Goal: Communication & Community: Share content

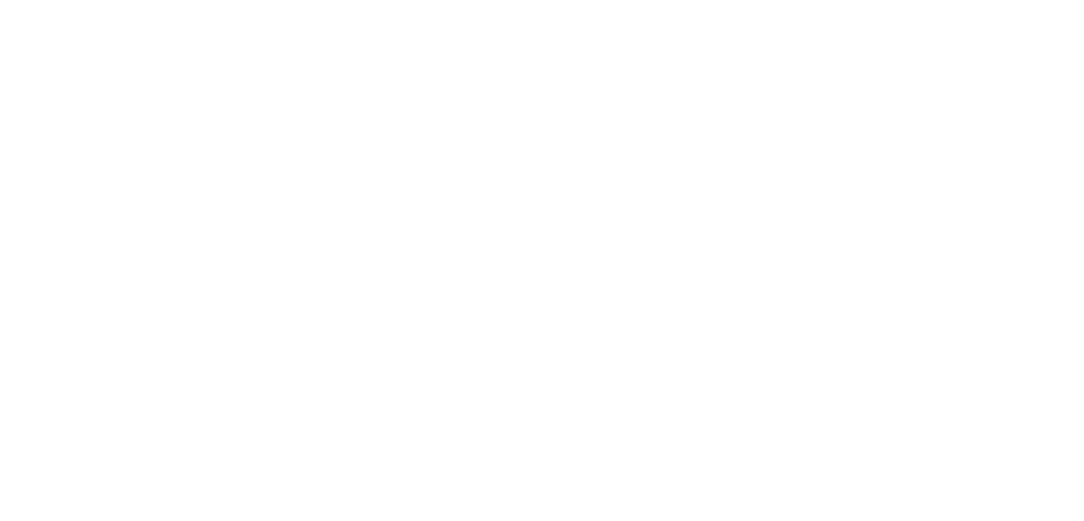
select select "*"
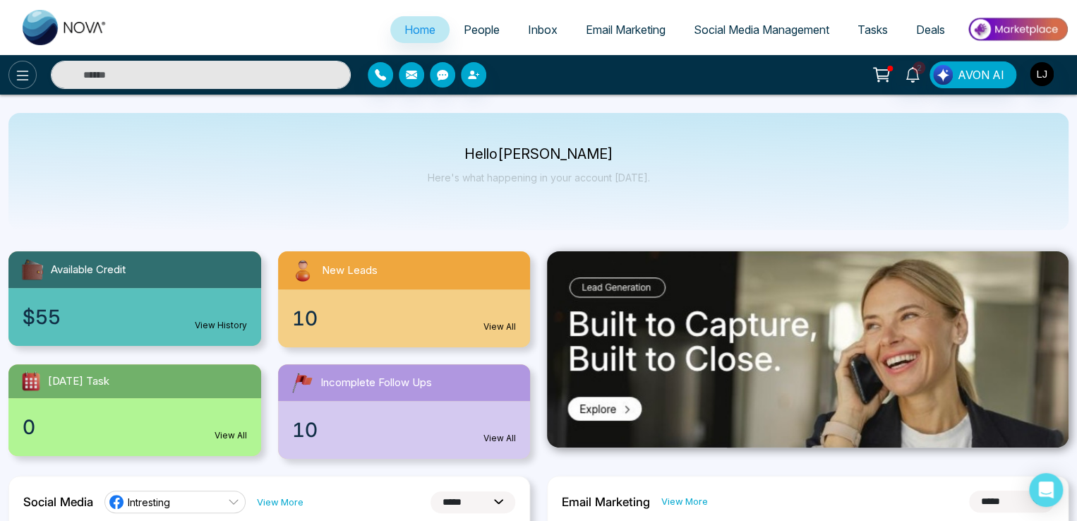
click at [20, 72] on icon at bounding box center [22, 75] width 17 height 17
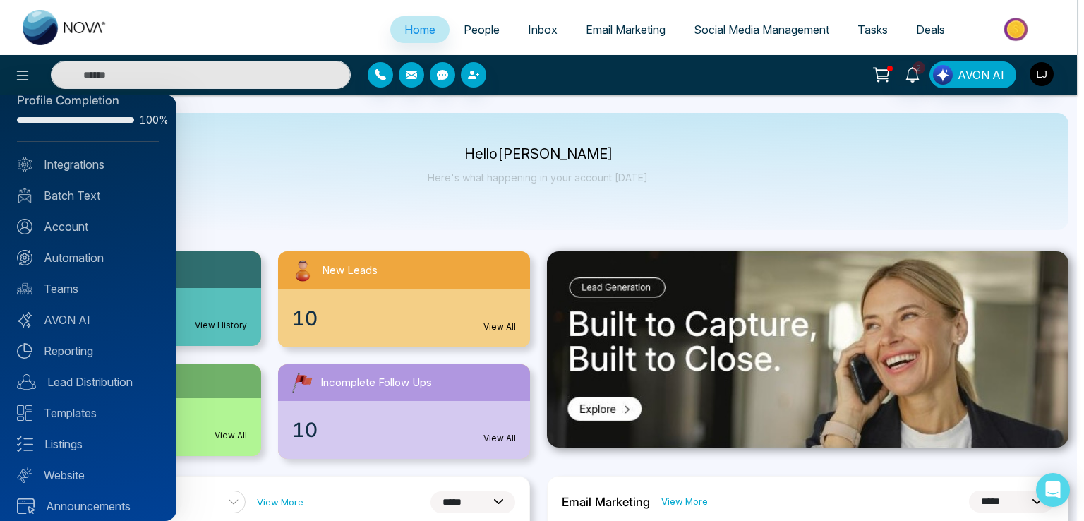
scroll to position [34, 0]
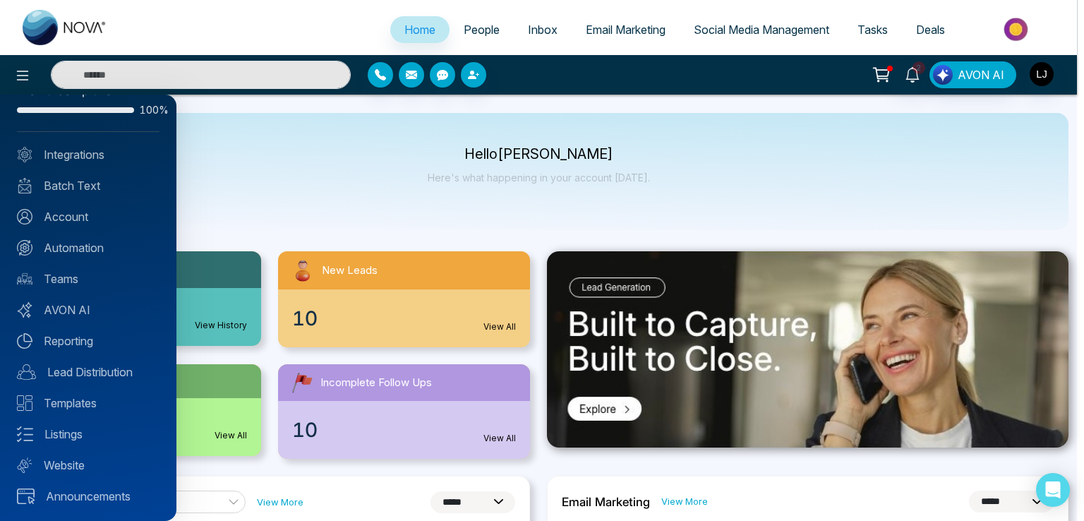
click at [476, 23] on div at bounding box center [542, 260] width 1084 height 521
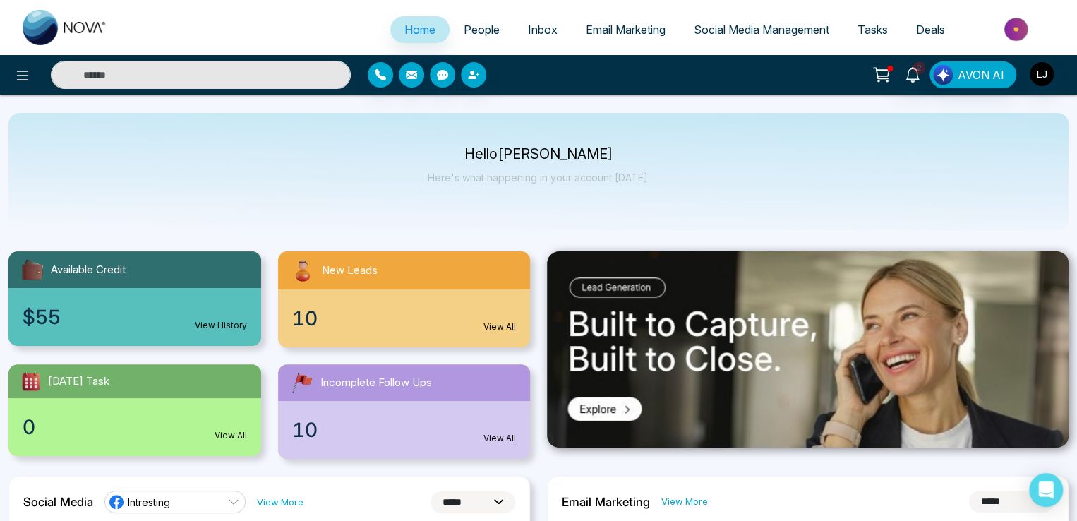
click at [474, 32] on span "People" at bounding box center [482, 30] width 36 height 14
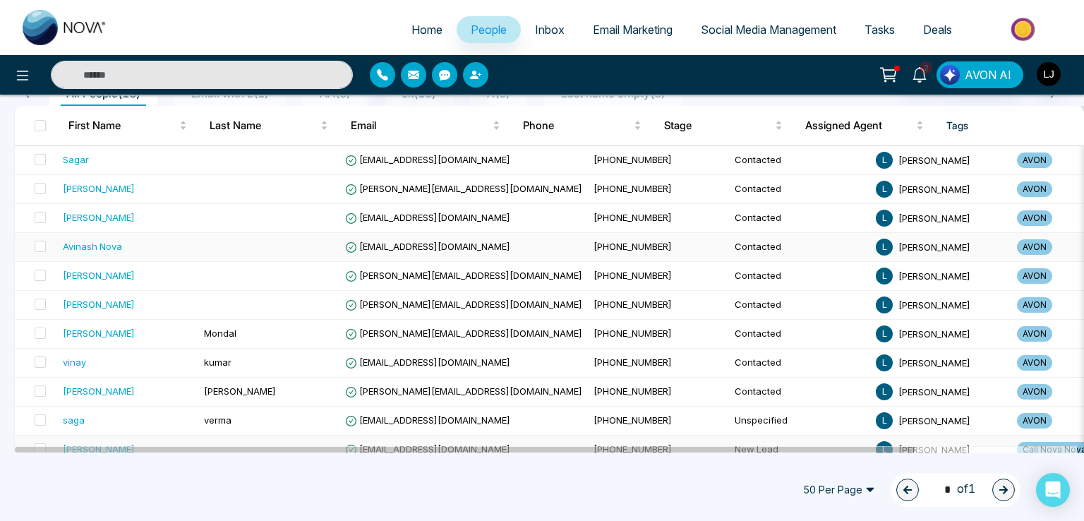
scroll to position [220, 0]
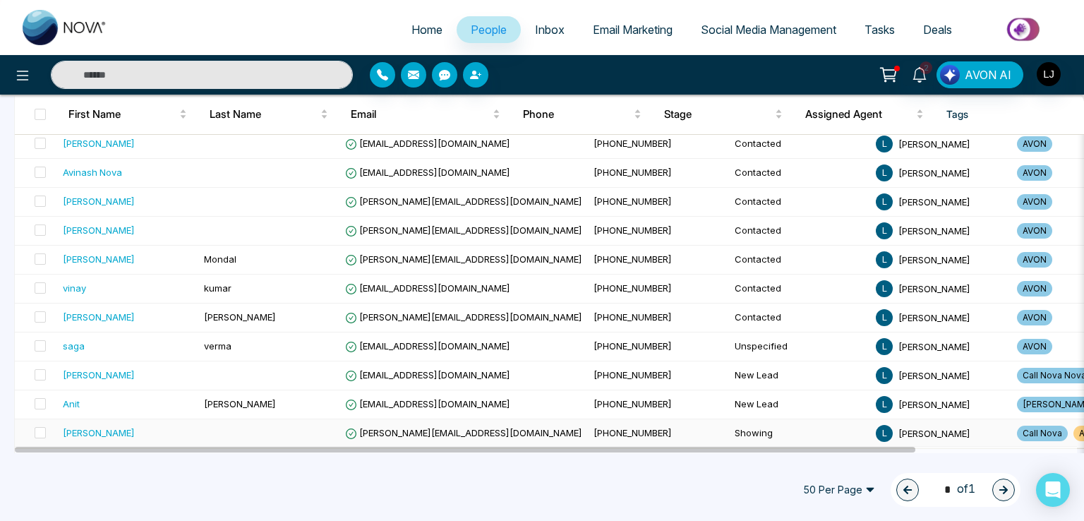
click at [407, 431] on span "[PERSON_NAME][EMAIL_ADDRESS][DOMAIN_NAME]" at bounding box center [463, 432] width 237 height 11
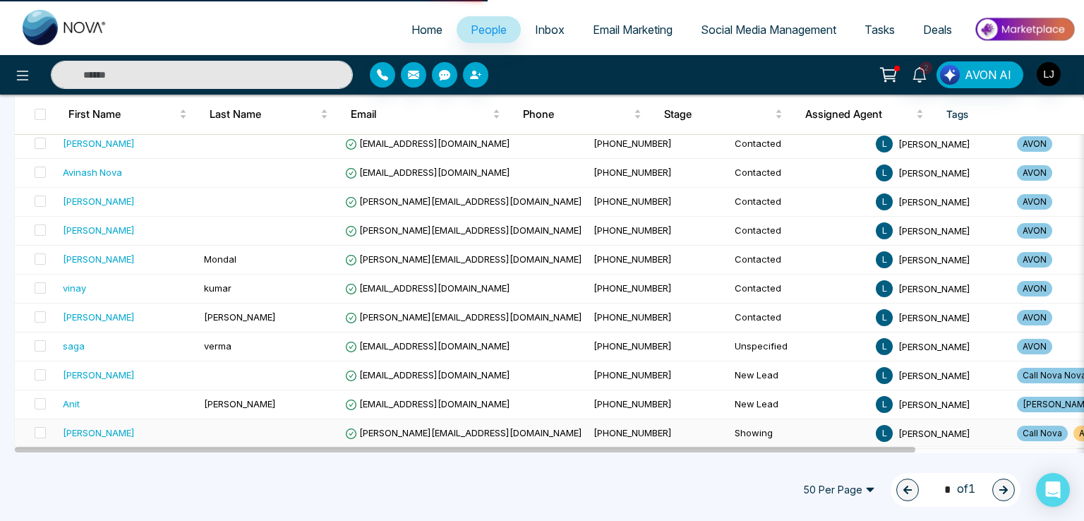
click at [402, 429] on span "[PERSON_NAME][EMAIL_ADDRESS][DOMAIN_NAME]" at bounding box center [463, 432] width 237 height 11
click at [76, 429] on div "[PERSON_NAME]" at bounding box center [99, 433] width 72 height 14
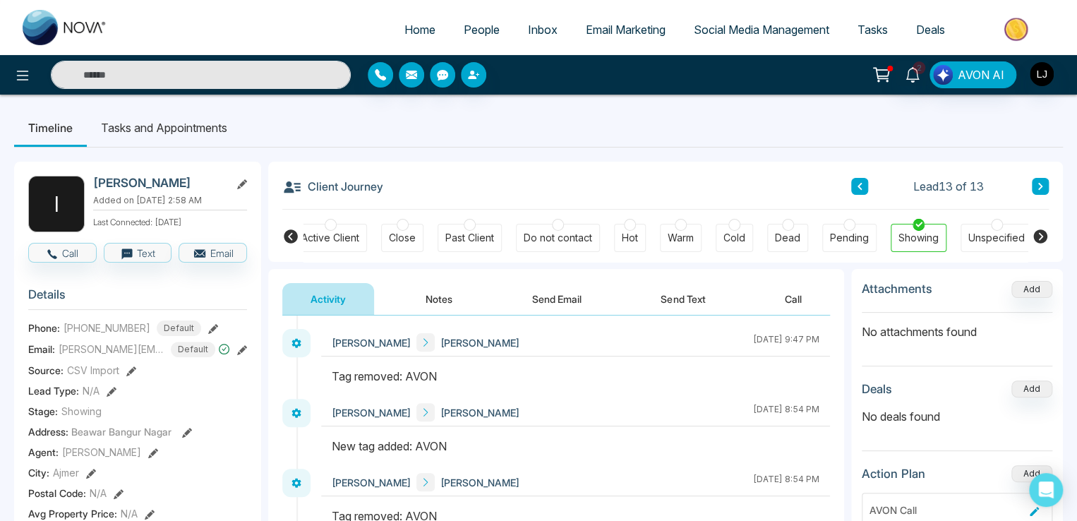
click at [566, 294] on button "Send Email" at bounding box center [557, 299] width 106 height 32
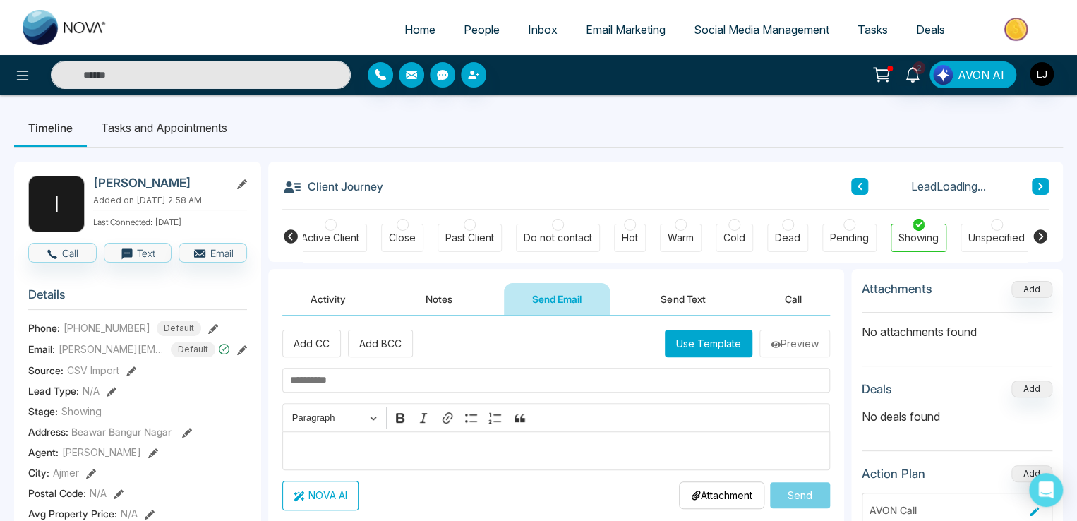
click at [698, 341] on button "Use Template" at bounding box center [709, 344] width 88 height 28
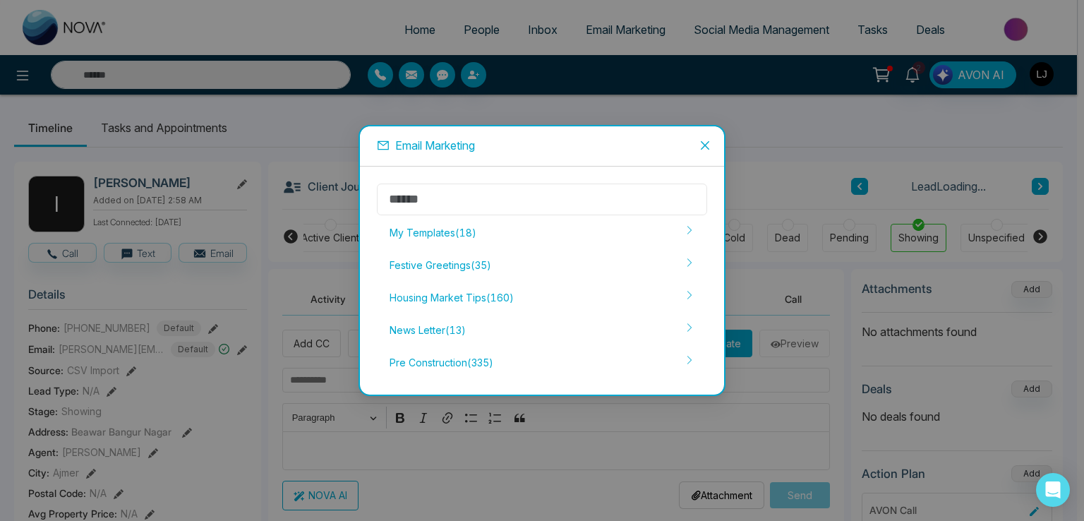
click at [429, 194] on input "text" at bounding box center [542, 199] width 330 height 32
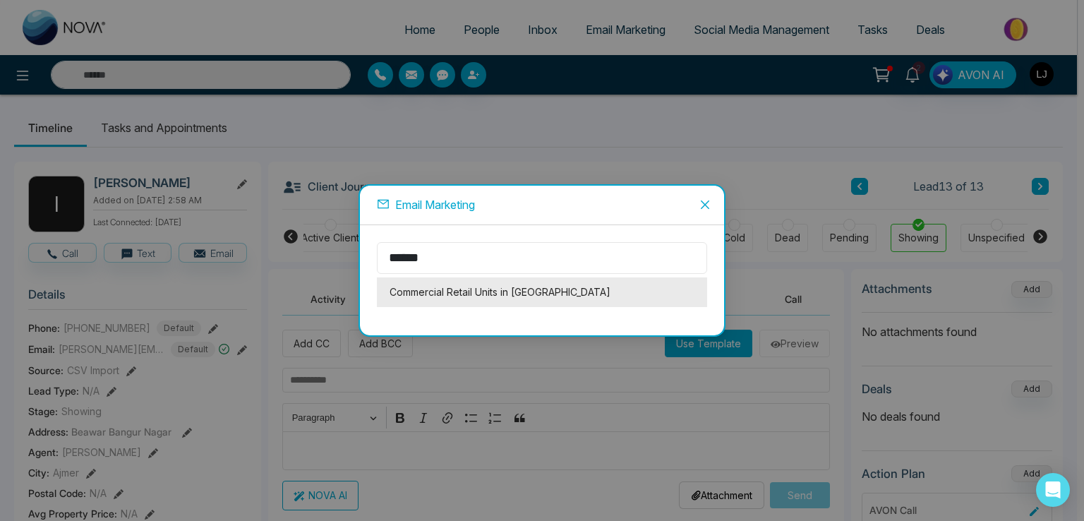
type input "******"
click at [470, 291] on li "Commercial Retail Units in [GEOGRAPHIC_DATA]" at bounding box center [542, 292] width 330 height 30
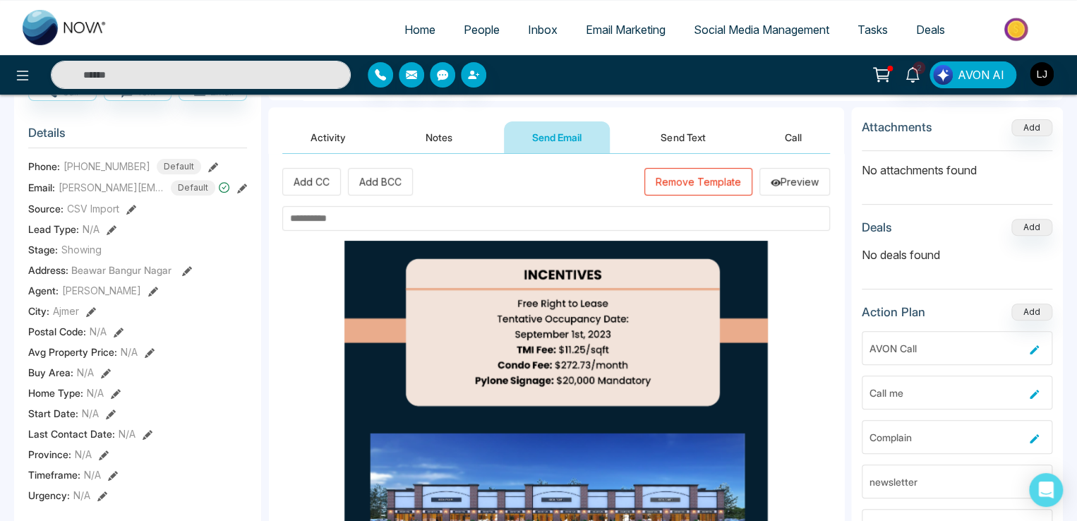
scroll to position [71, 0]
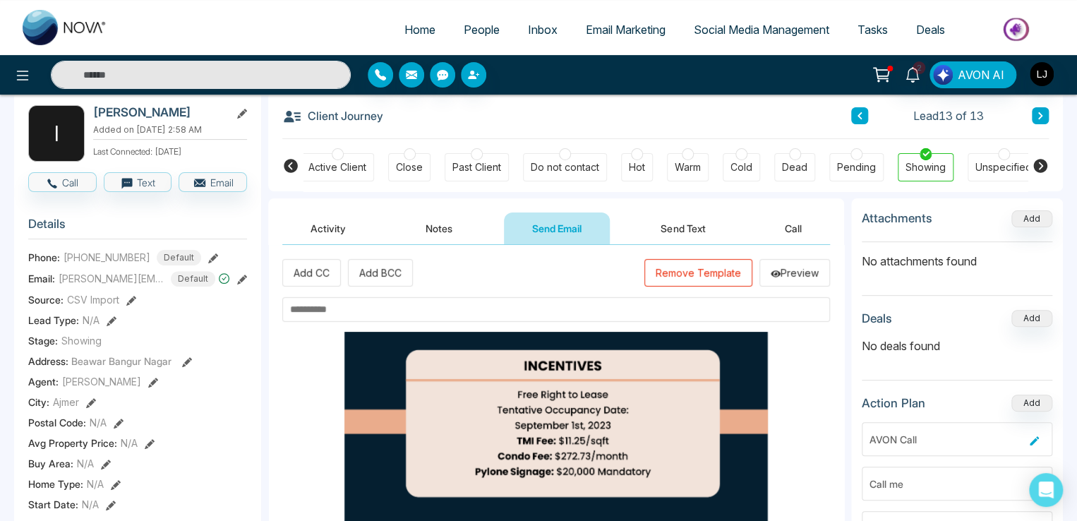
click at [668, 264] on button "Remove Template" at bounding box center [698, 273] width 108 height 28
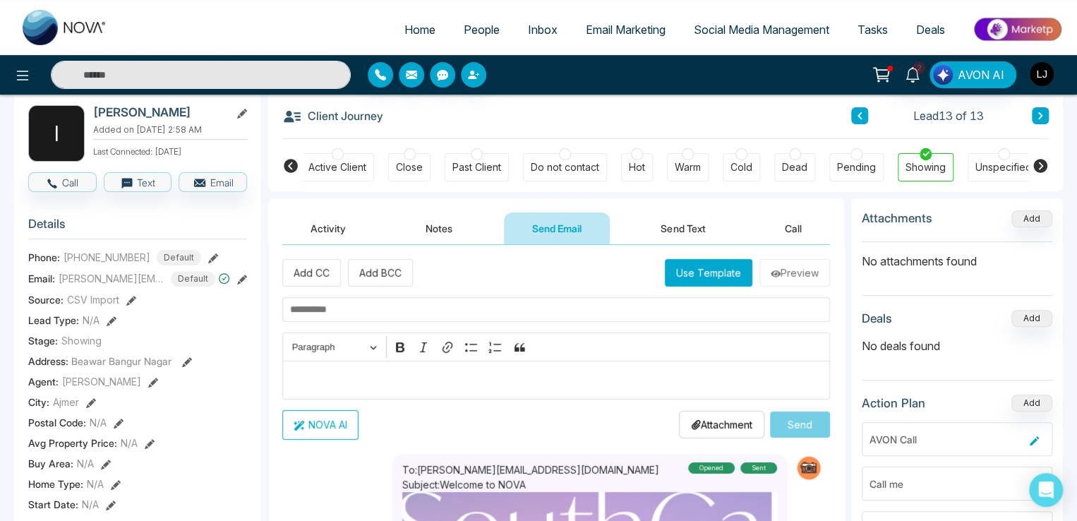
click at [680, 269] on button "Use Template" at bounding box center [709, 273] width 88 height 28
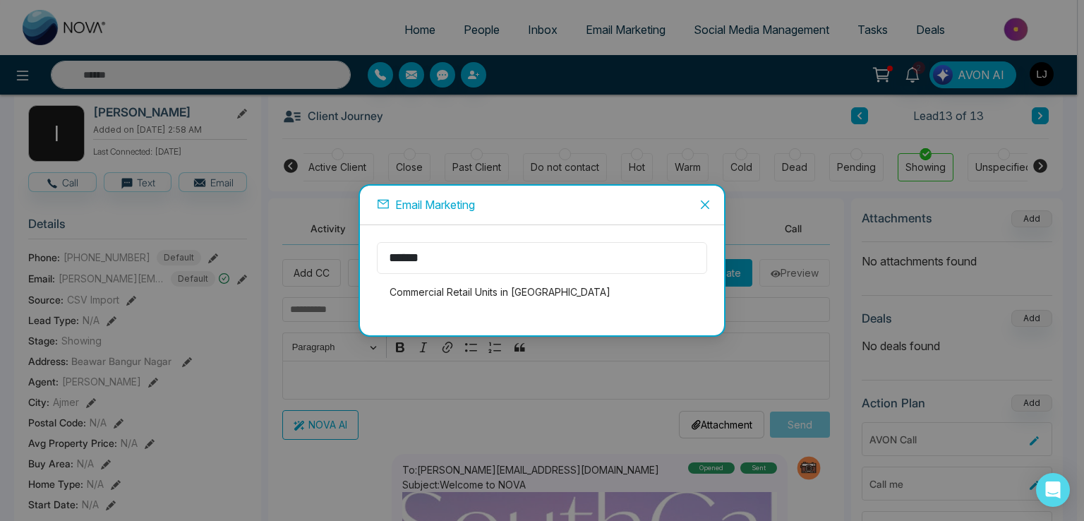
drag, startPoint x: 381, startPoint y: 249, endPoint x: 322, endPoint y: 249, distance: 59.3
click at [322, 249] on div "Email Marketing ****** Commercial Retail Units in [GEOGRAPHIC_DATA]" at bounding box center [542, 260] width 1084 height 521
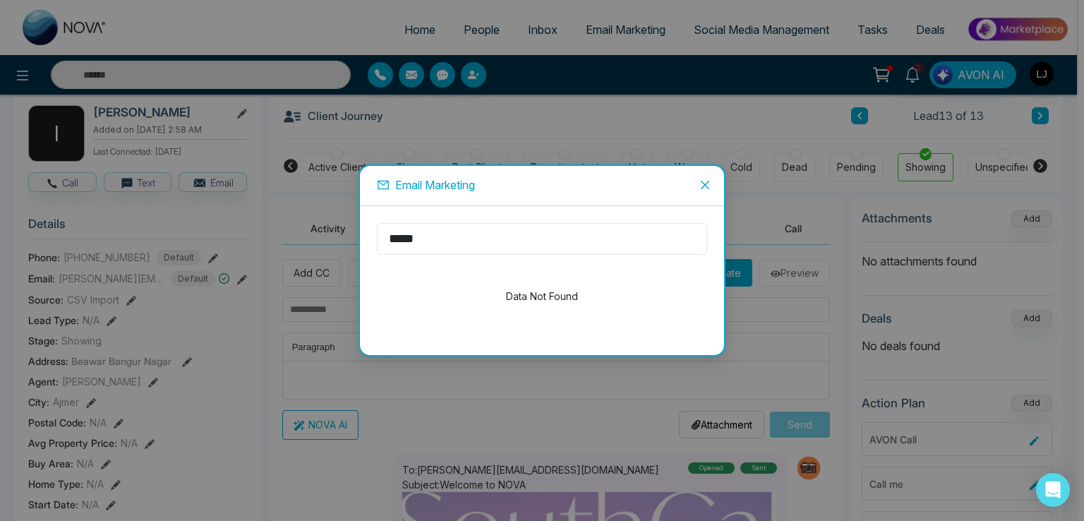
drag, startPoint x: 381, startPoint y: 234, endPoint x: 330, endPoint y: 234, distance: 50.8
click at [330, 234] on div "Email Marketing ***** Data Not Found" at bounding box center [542, 260] width 1084 height 521
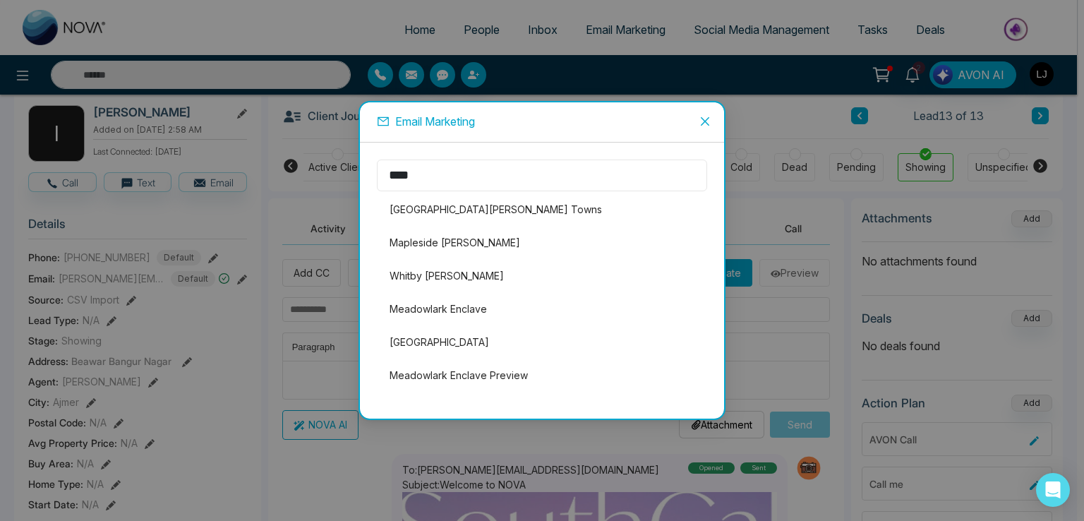
type input "****"
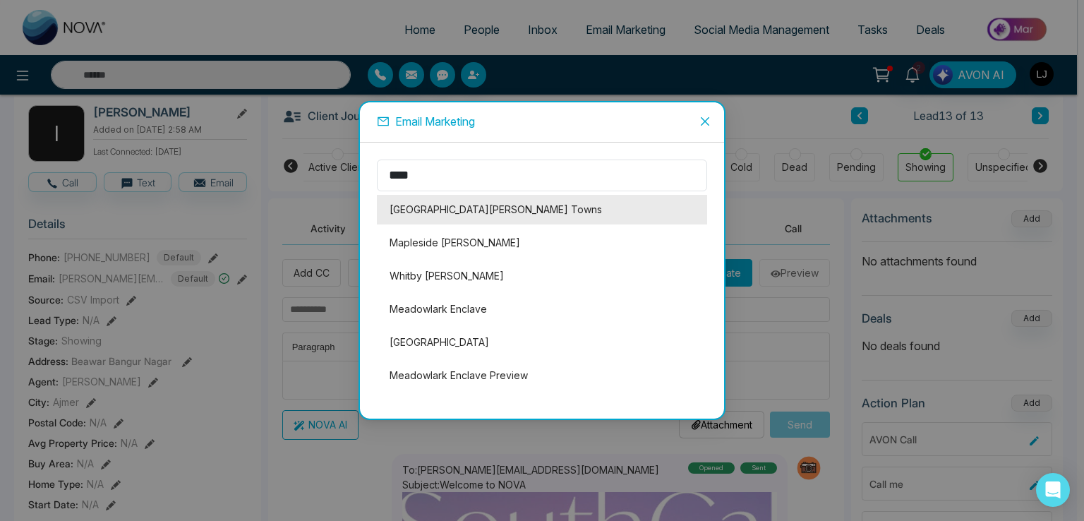
click at [437, 201] on li "[GEOGRAPHIC_DATA][PERSON_NAME] Towns" at bounding box center [542, 210] width 330 height 30
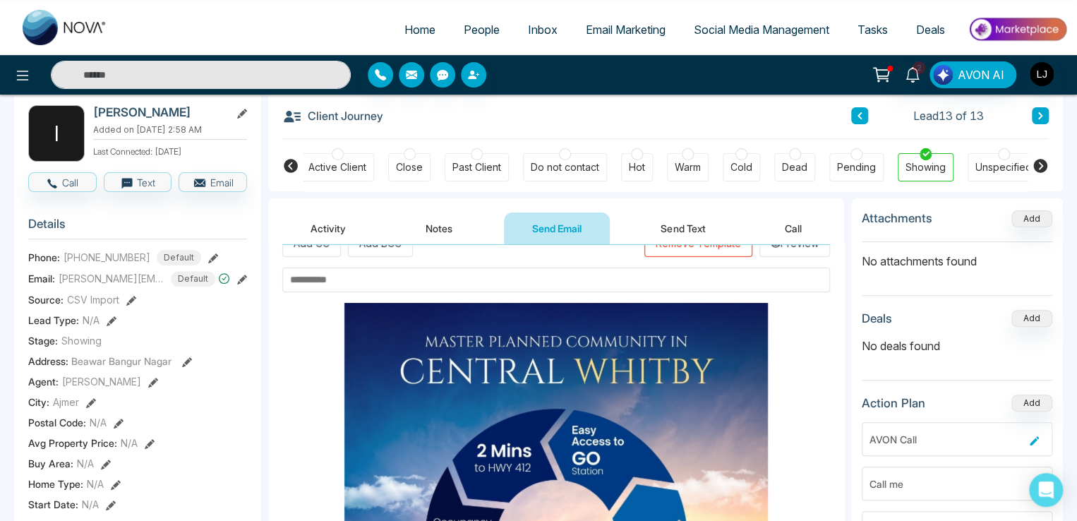
scroll to position [0, 0]
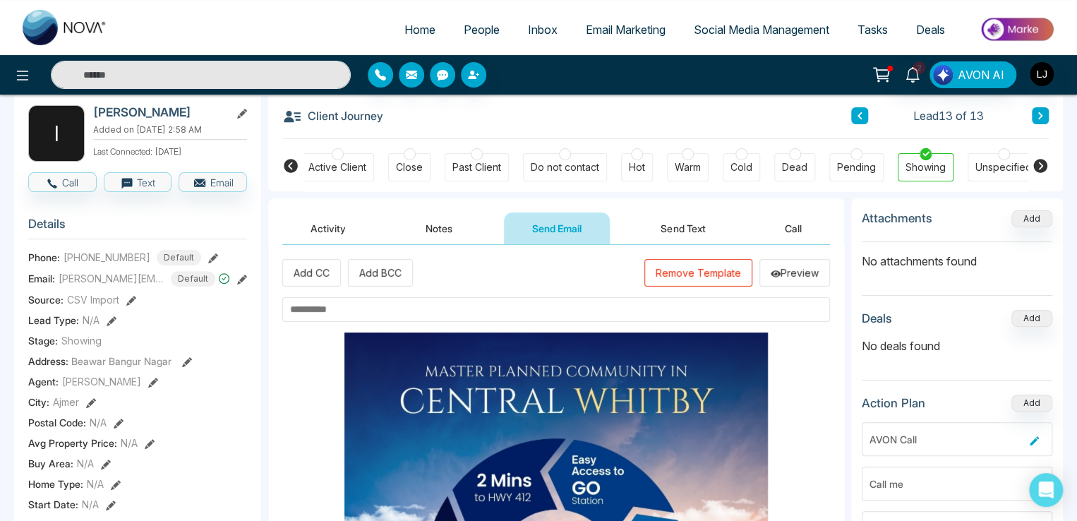
click at [687, 275] on button "Remove Template" at bounding box center [698, 273] width 108 height 28
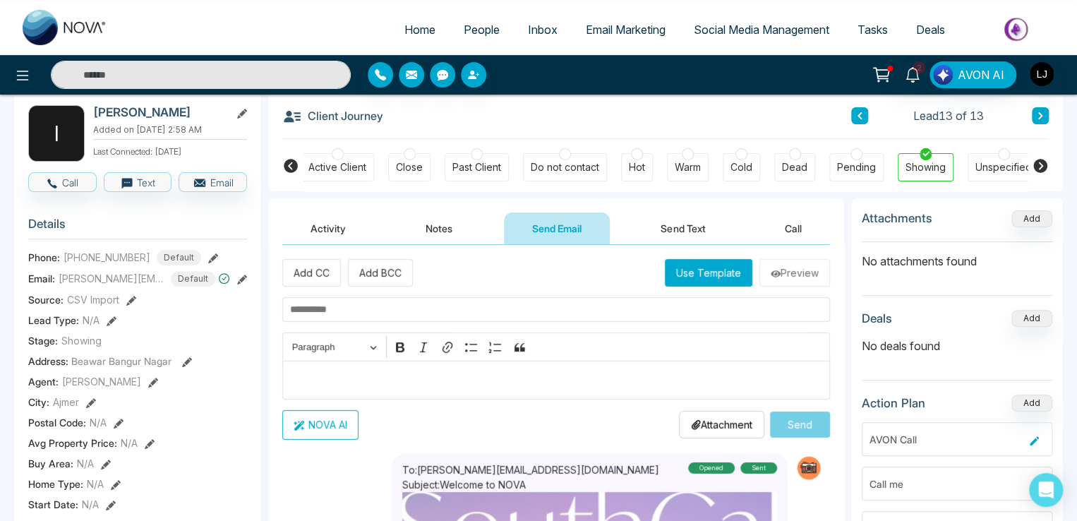
click at [699, 262] on button "Use Template" at bounding box center [709, 273] width 88 height 28
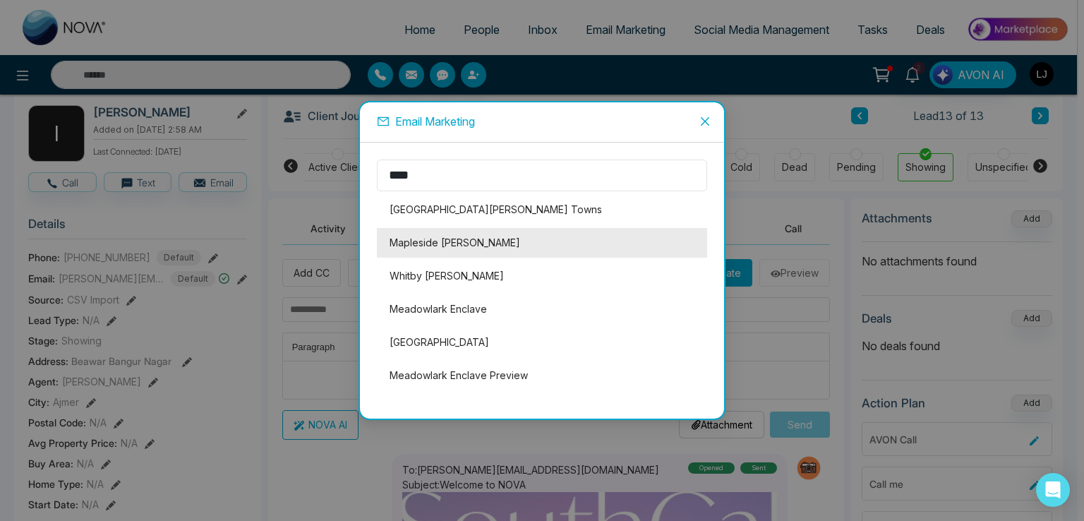
click at [440, 242] on li "Mapleside [PERSON_NAME]" at bounding box center [542, 243] width 330 height 30
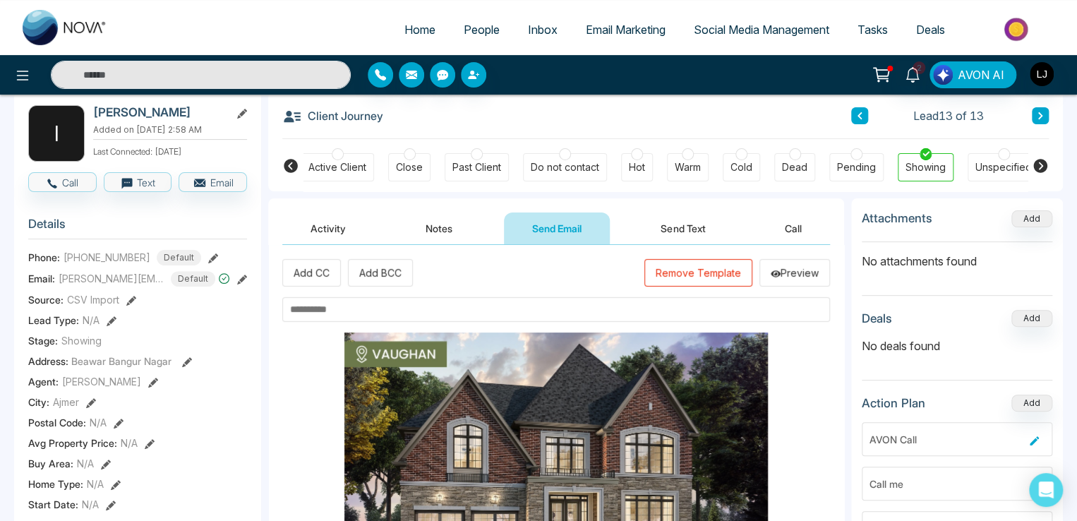
click at [687, 265] on button "Remove Template" at bounding box center [698, 273] width 108 height 28
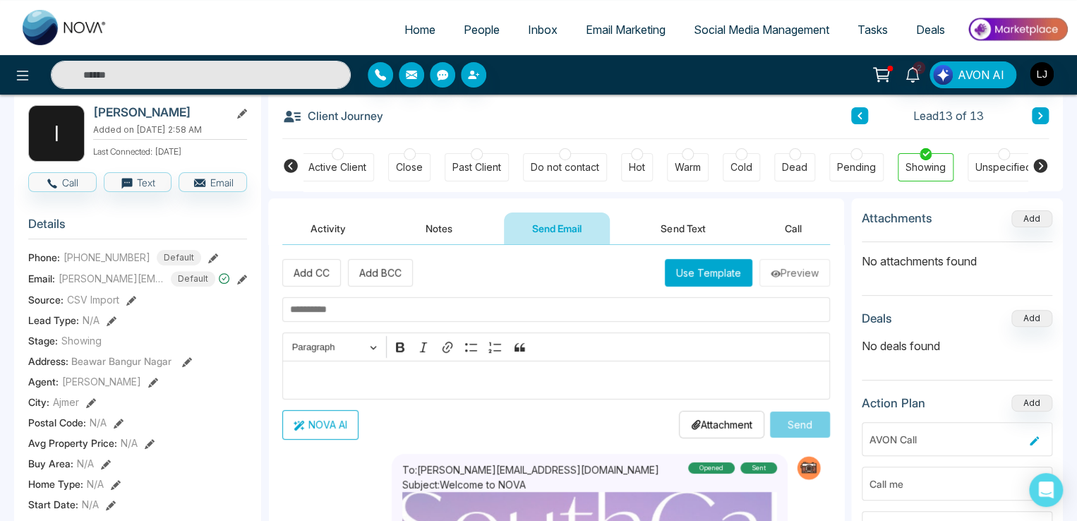
click at [677, 278] on button "Use Template" at bounding box center [709, 273] width 88 height 28
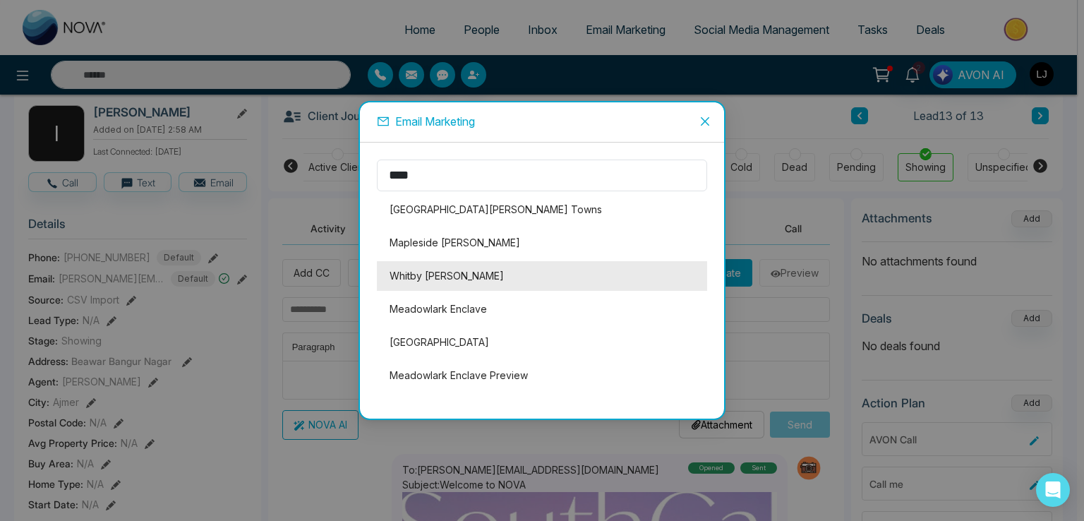
click at [426, 275] on li "Whitby [PERSON_NAME]" at bounding box center [542, 276] width 330 height 30
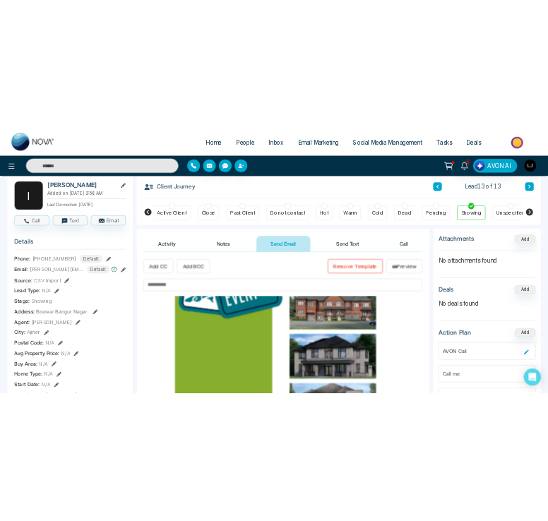
scroll to position [282, 0]
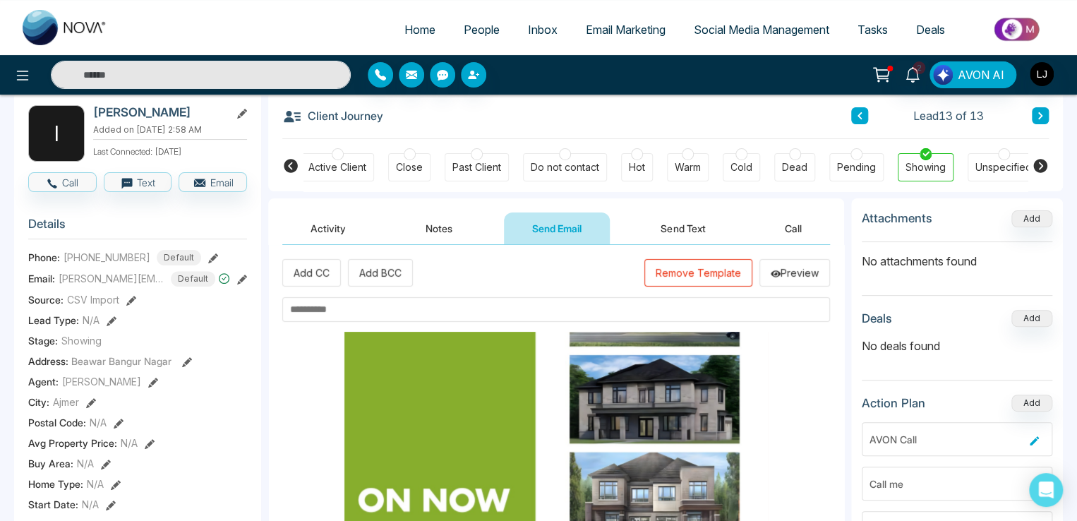
drag, startPoint x: 1059, startPoint y: 0, endPoint x: 562, endPoint y: 303, distance: 582.8
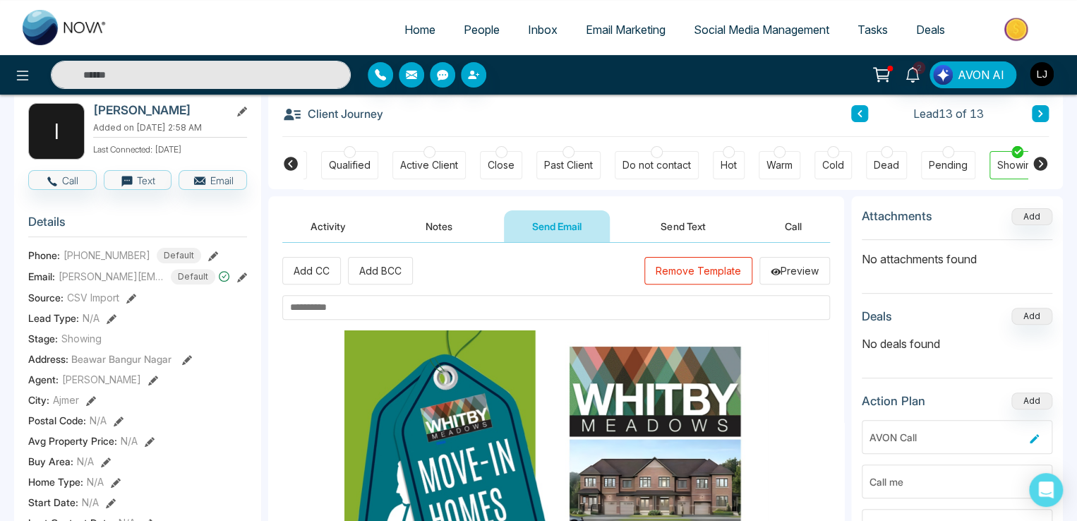
scroll to position [71, 0]
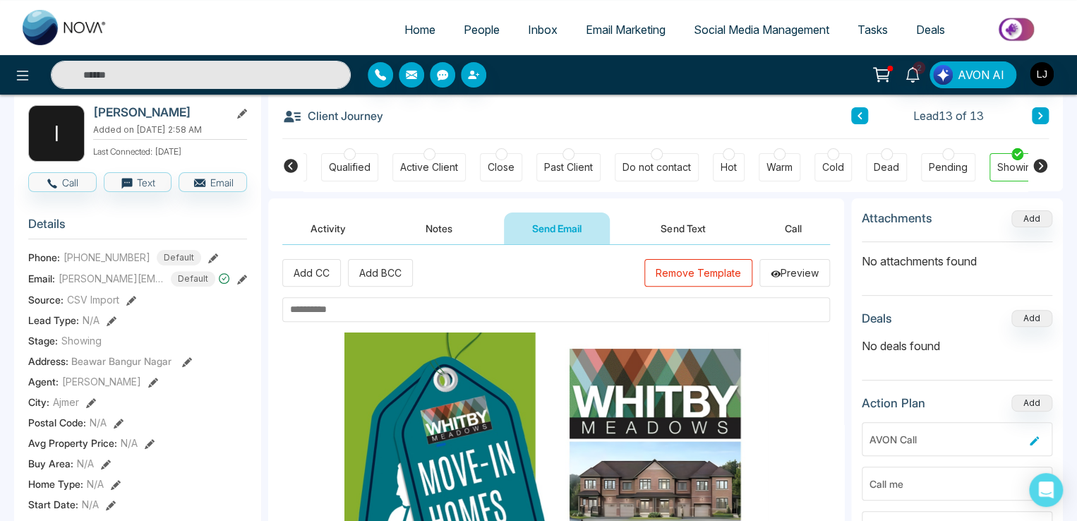
click at [691, 273] on button "Remove Template" at bounding box center [698, 273] width 108 height 28
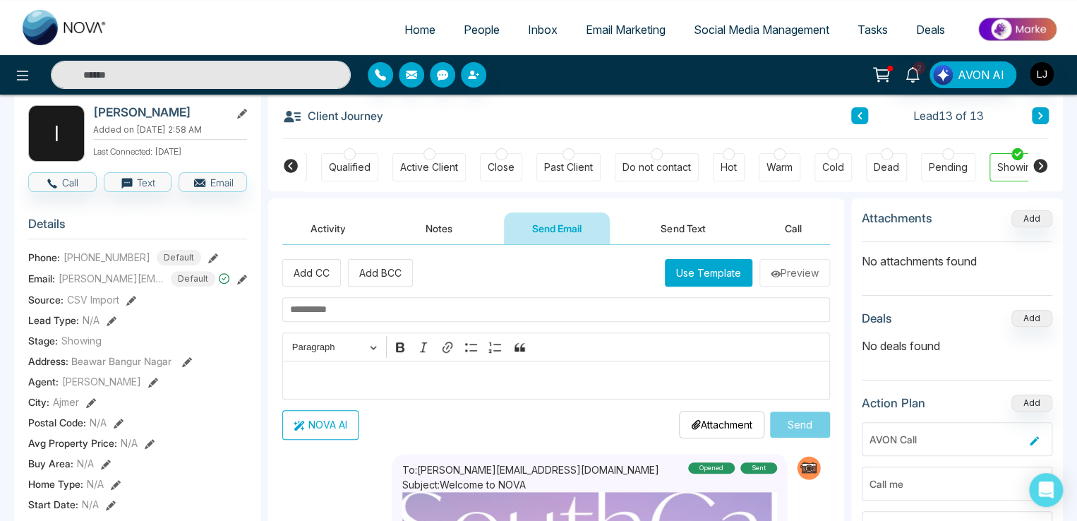
click at [699, 278] on button "Use Template" at bounding box center [709, 273] width 88 height 28
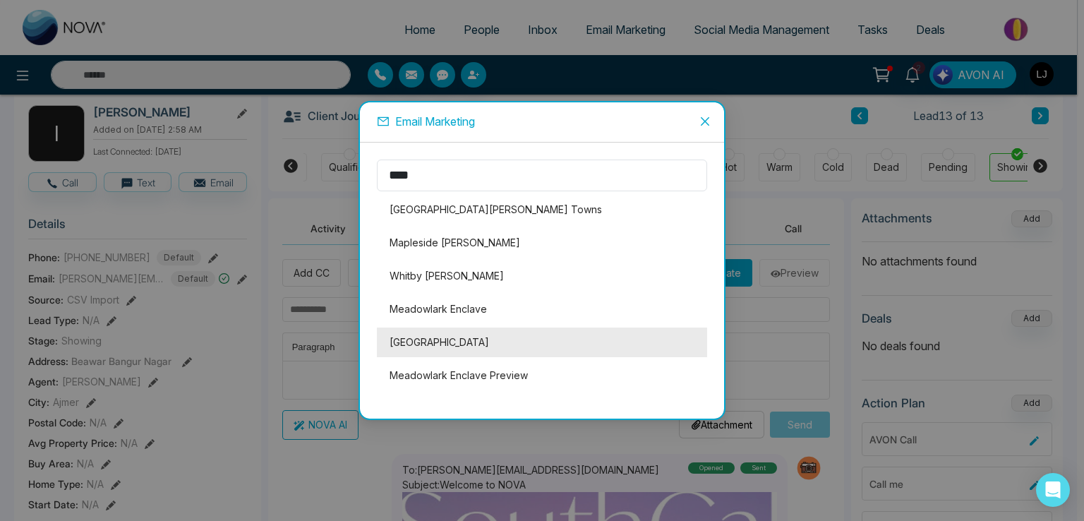
click at [449, 342] on li "[GEOGRAPHIC_DATA]" at bounding box center [542, 342] width 330 height 30
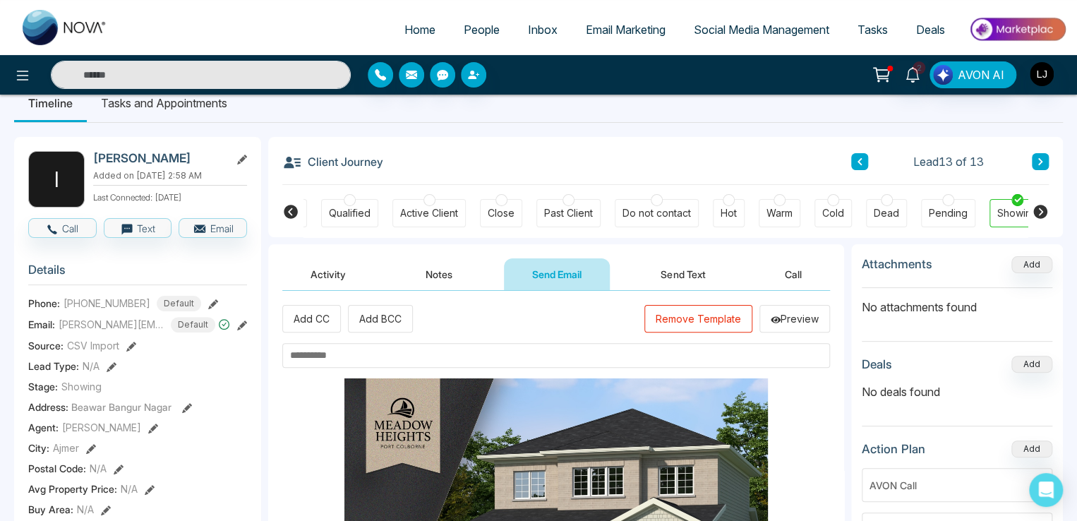
scroll to position [0, 0]
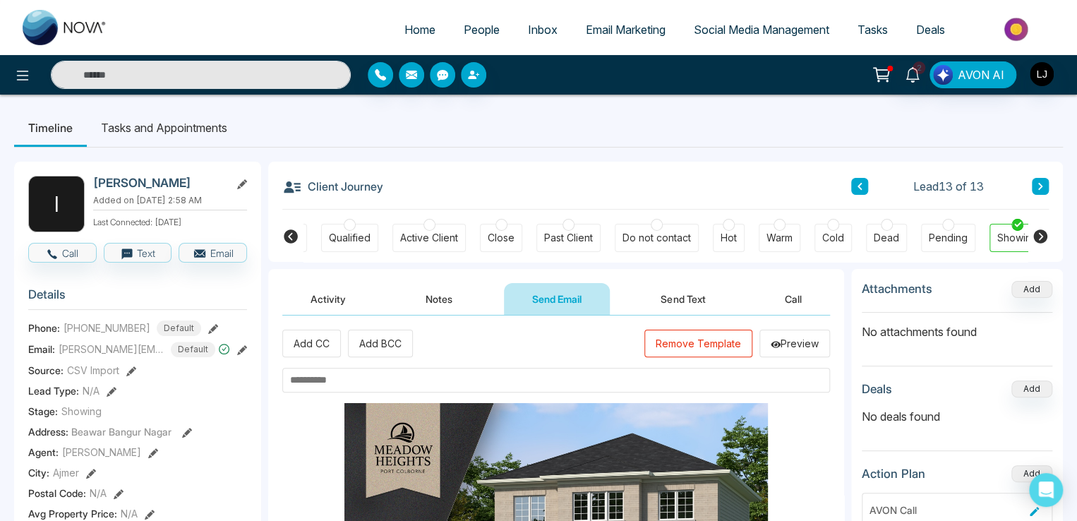
click at [346, 375] on input "text" at bounding box center [556, 380] width 548 height 25
type input "*"
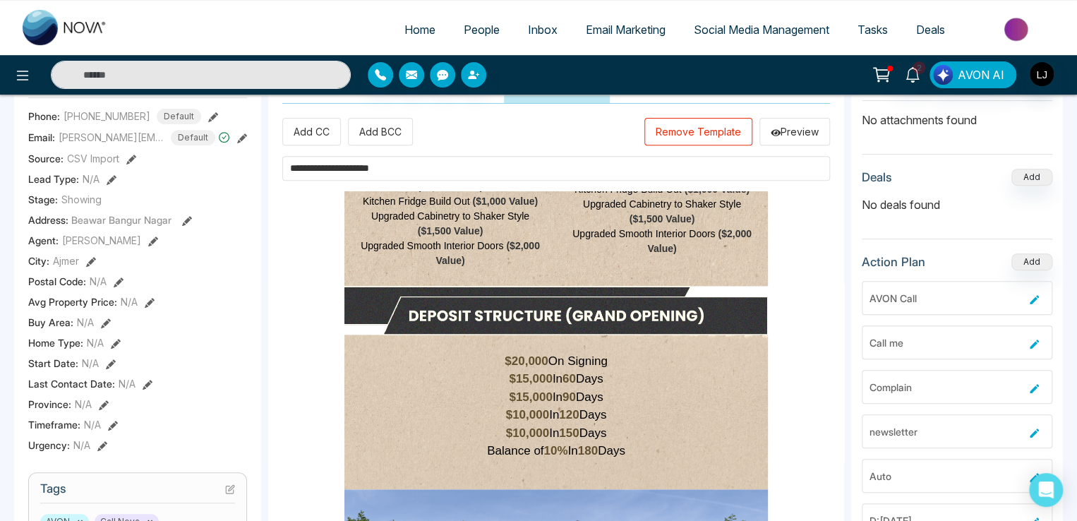
scroll to position [565, 0]
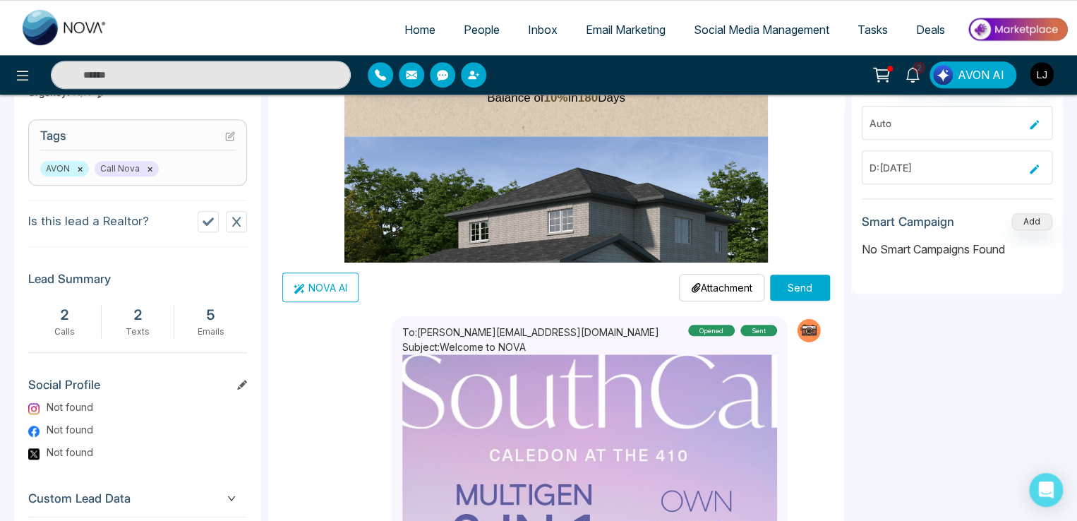
type input "**********"
click at [810, 290] on button "Send" at bounding box center [800, 288] width 60 height 26
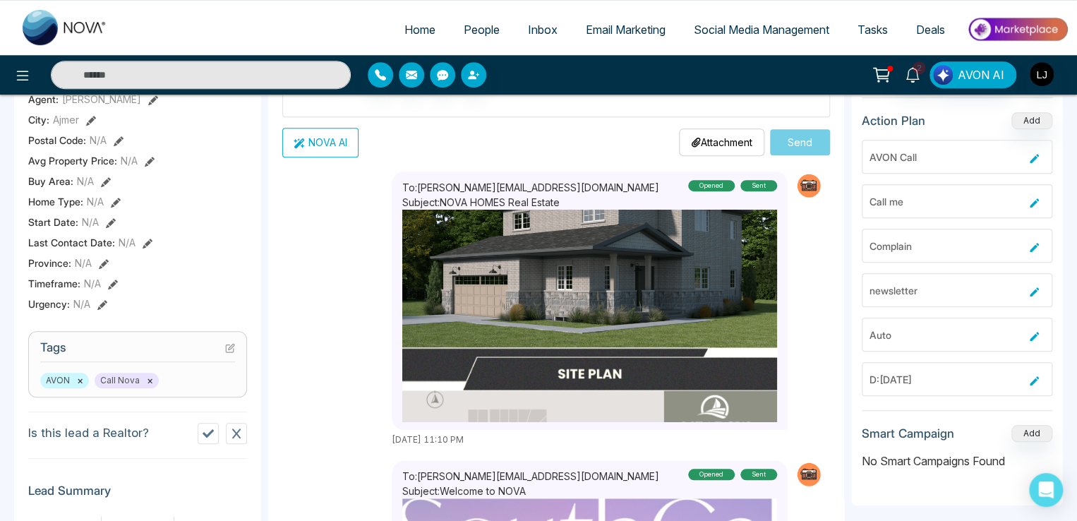
scroll to position [1129, 0]
